Goal: Task Accomplishment & Management: Complete application form

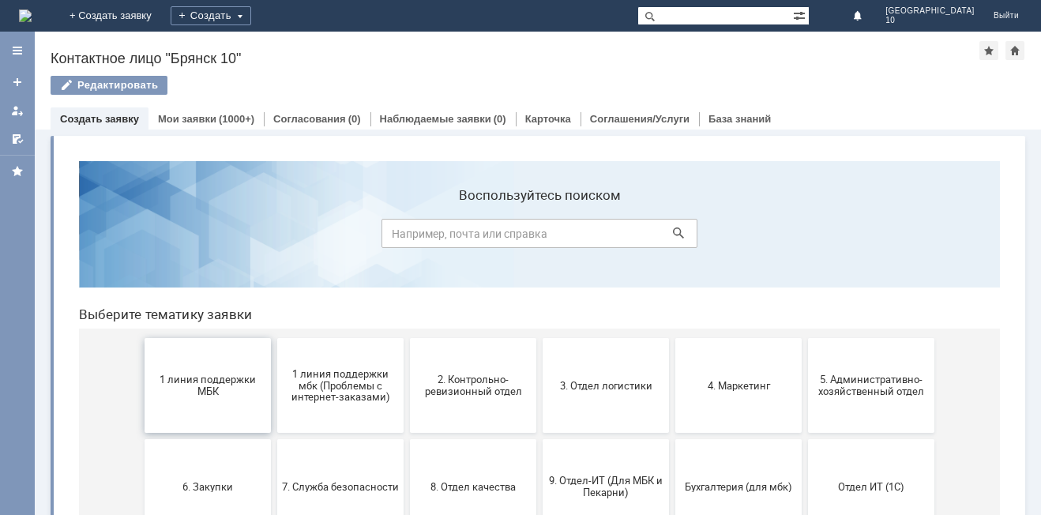
click at [219, 379] on span "1 линия поддержки МБК" at bounding box center [207, 385] width 117 height 24
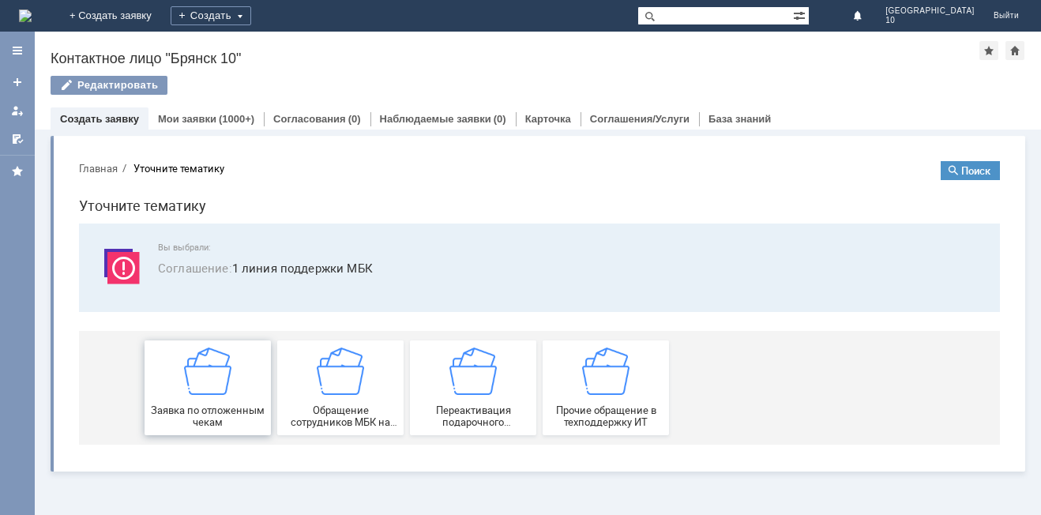
click at [196, 418] on span "Заявка по отложенным чекам" at bounding box center [207, 416] width 117 height 24
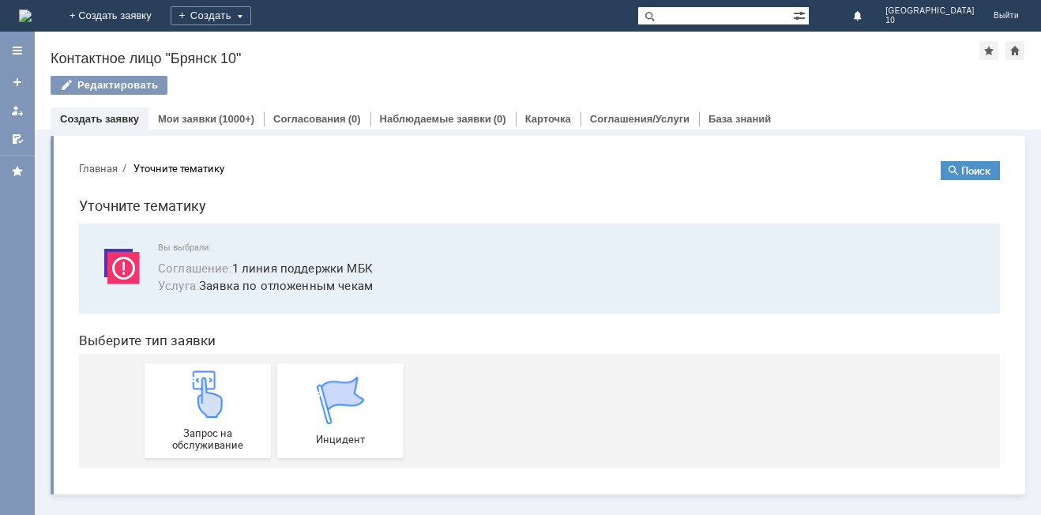
click at [196, 418] on div "Запрос на обслуживание" at bounding box center [207, 410] width 117 height 81
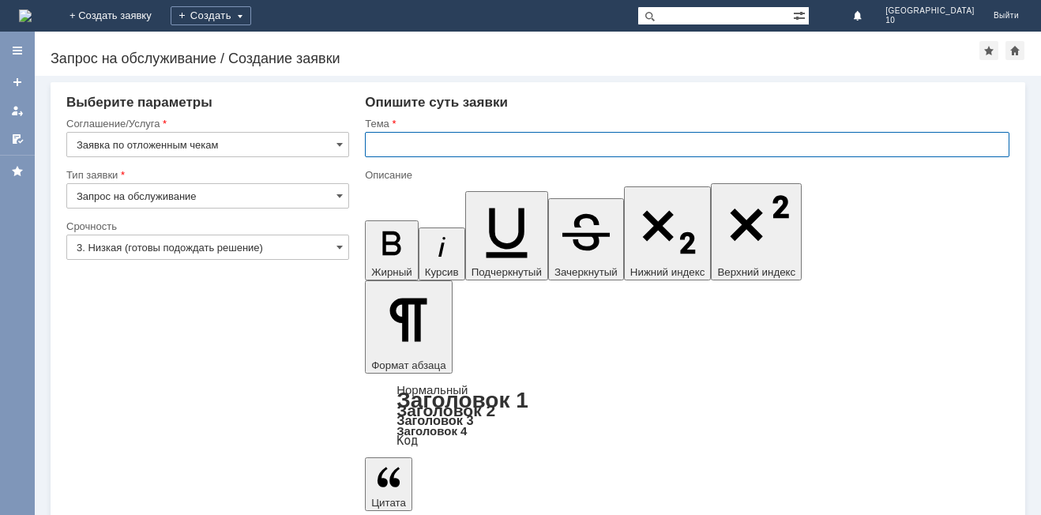
click at [379, 133] on input "text" at bounding box center [687, 144] width 644 height 25
type input "Брянск 10 отложенный чек"
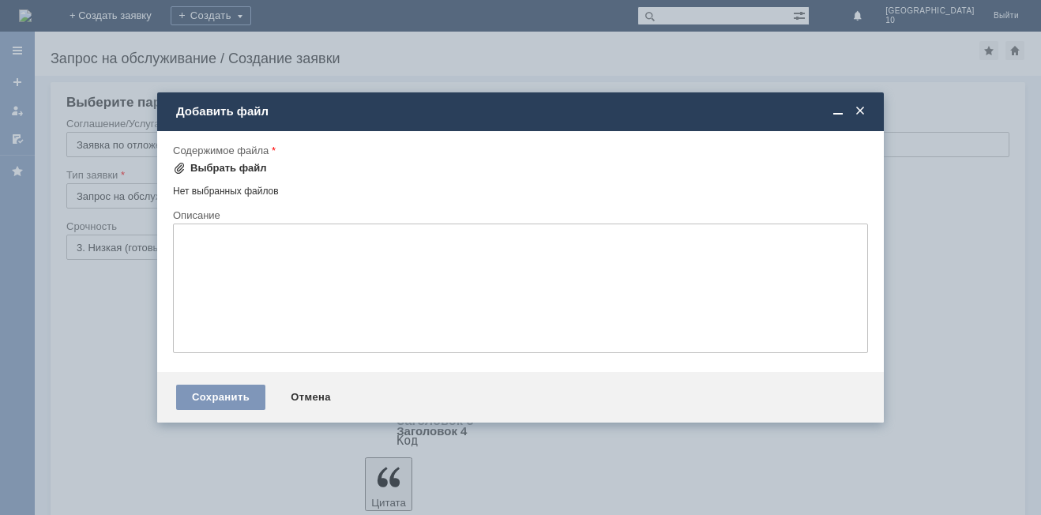
click at [180, 168] on span at bounding box center [179, 168] width 13 height 13
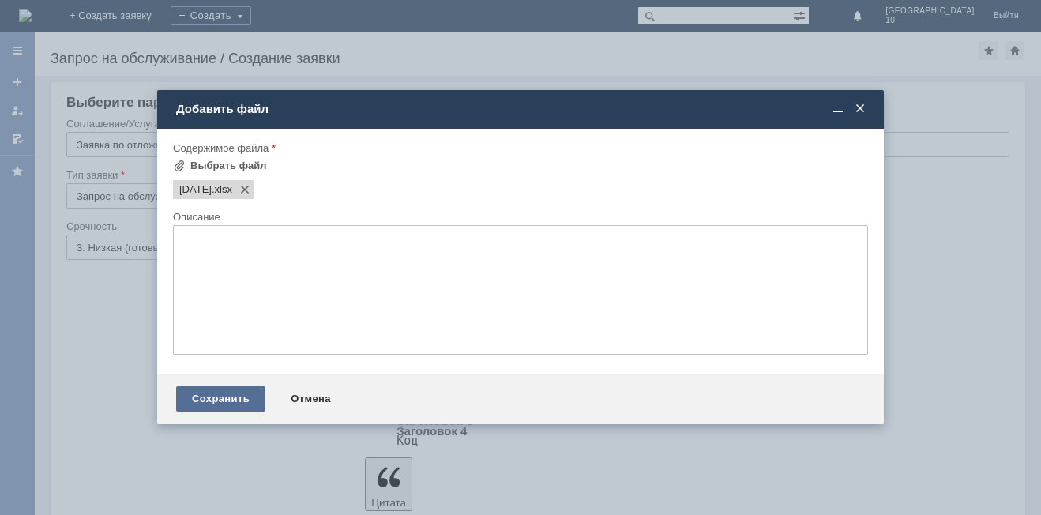
click at [208, 398] on div "Сохранить" at bounding box center [220, 398] width 89 height 25
